Goal: Task Accomplishment & Management: Use online tool/utility

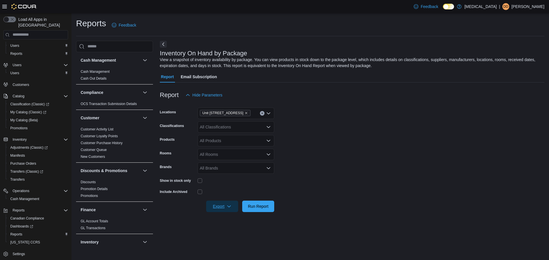
scroll to position [184, 0]
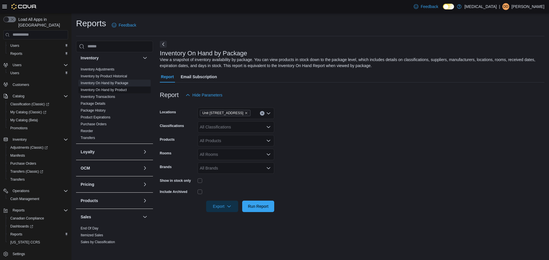
click at [117, 87] on span "Inventory On Hand by Product" at bounding box center [114, 90] width 72 height 7
click at [115, 89] on link "Inventory On Hand by Product" at bounding box center [104, 90] width 46 height 4
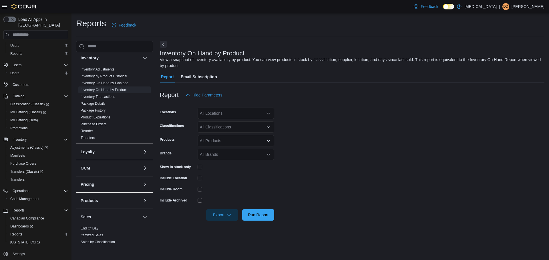
click at [223, 117] on div "All Locations" at bounding box center [235, 113] width 77 height 11
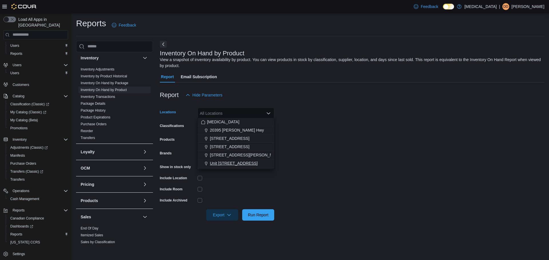
click at [225, 165] on span "Unit [STREET_ADDRESS]" at bounding box center [234, 164] width 48 height 6
click at [257, 179] on div at bounding box center [235, 178] width 77 height 9
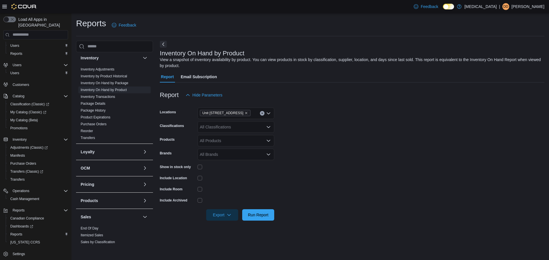
click at [196, 166] on div "Show in stock only" at bounding box center [217, 167] width 114 height 9
click at [228, 214] on icon "button" at bounding box center [229, 215] width 5 height 5
click at [228, 227] on span "Export to Excel" at bounding box center [224, 225] width 26 height 5
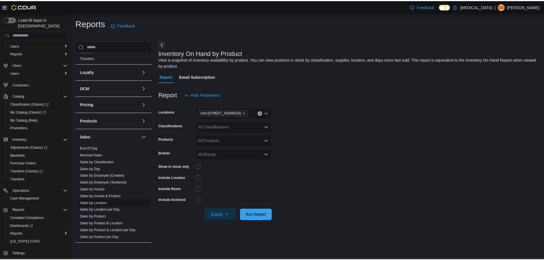
scroll to position [299, 0]
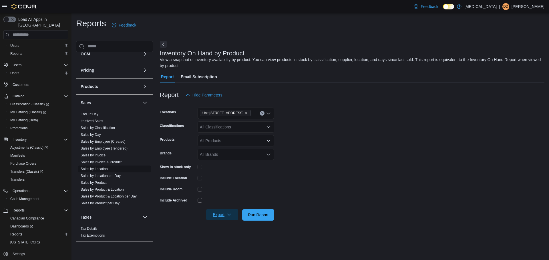
drag, startPoint x: 88, startPoint y: 169, endPoint x: 91, endPoint y: 167, distance: 3.7
click at [88, 169] on link "Sales by Location" at bounding box center [94, 169] width 27 height 4
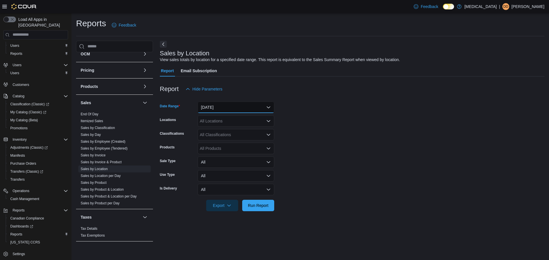
click at [232, 107] on button "[DATE]" at bounding box center [235, 107] width 77 height 11
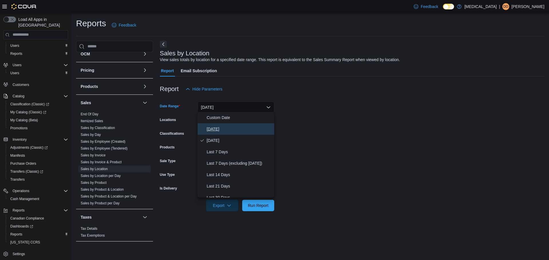
click at [221, 129] on span "[DATE]" at bounding box center [239, 129] width 65 height 7
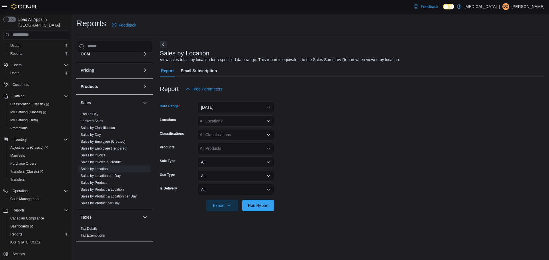
click at [218, 123] on div "All Locations" at bounding box center [235, 120] width 77 height 11
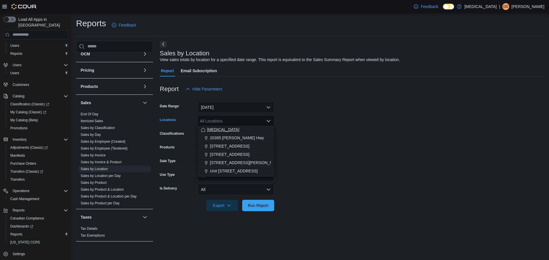
click at [211, 131] on span "[MEDICAL_DATA]" at bounding box center [223, 130] width 32 height 6
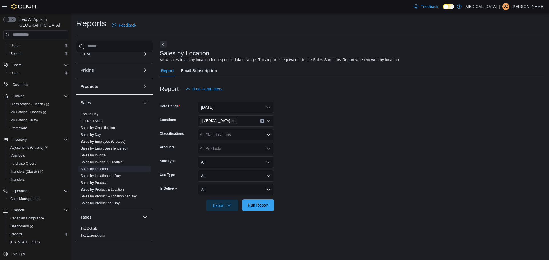
click at [256, 204] on span "Run Report" at bounding box center [258, 206] width 21 height 6
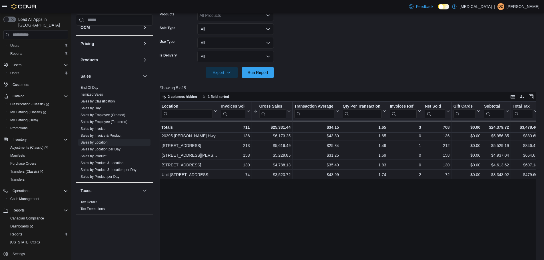
scroll to position [171, 0]
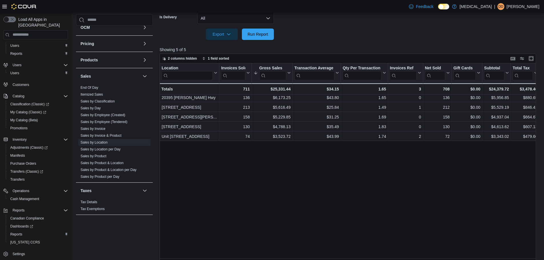
click at [125, 240] on div "Cash Management Cash Management Cash Out Details Compliance OCS Transaction Sub…" at bounding box center [114, 131] width 77 height 234
click at [255, 35] on span "Run Report" at bounding box center [258, 34] width 21 height 6
